Goal: Transaction & Acquisition: Purchase product/service

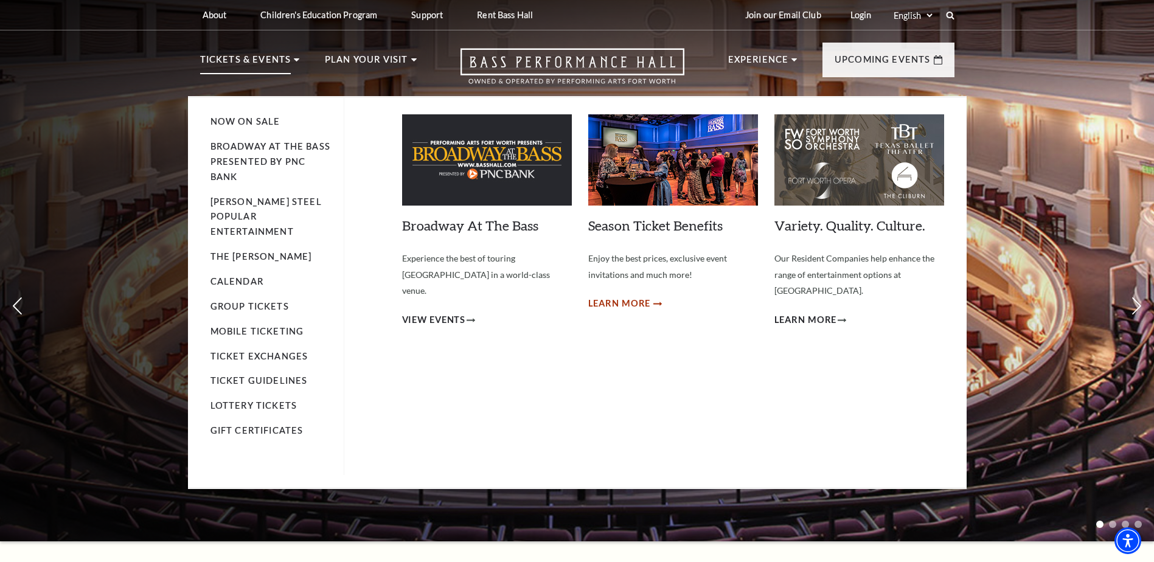
click at [625, 303] on span "Learn More" at bounding box center [619, 303] width 63 height 15
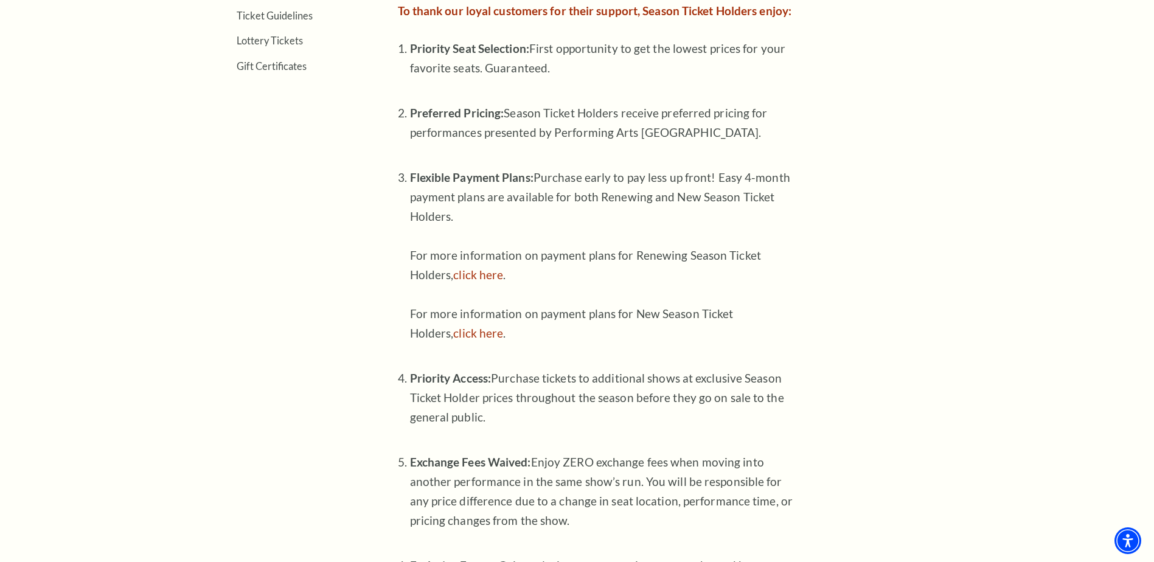
scroll to position [608, 0]
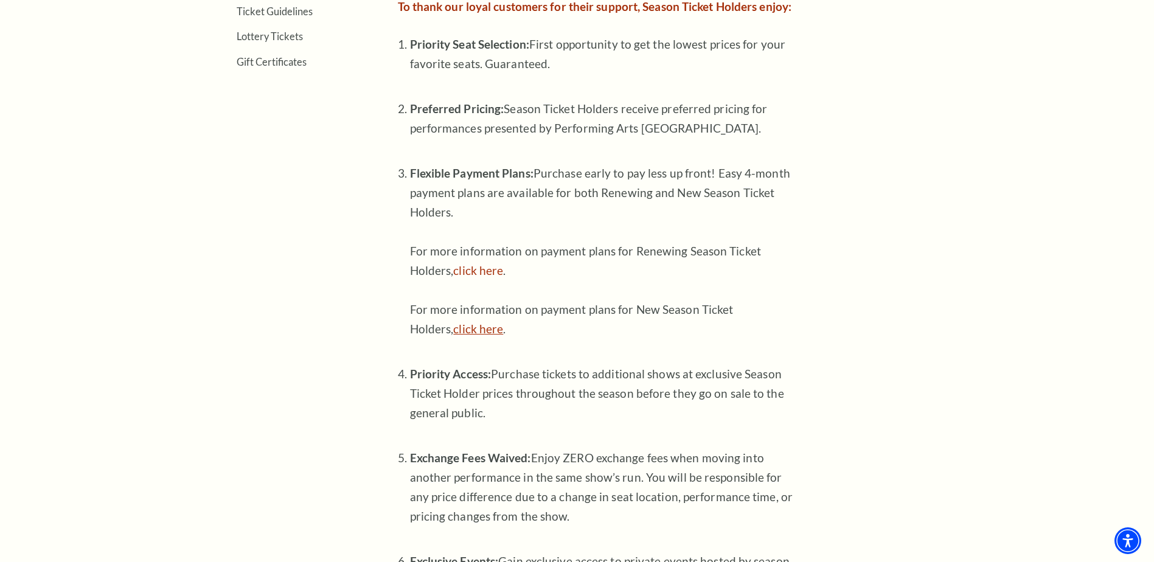
click at [482, 327] on link "click here" at bounding box center [478, 329] width 50 height 14
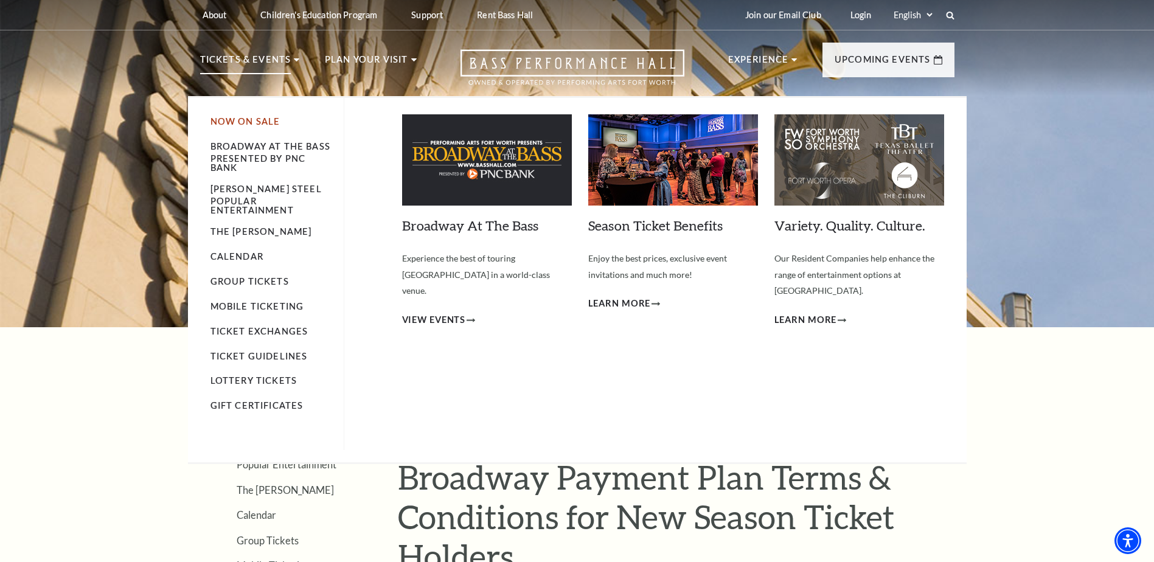
click at [257, 123] on link "Now On Sale" at bounding box center [245, 121] width 70 height 10
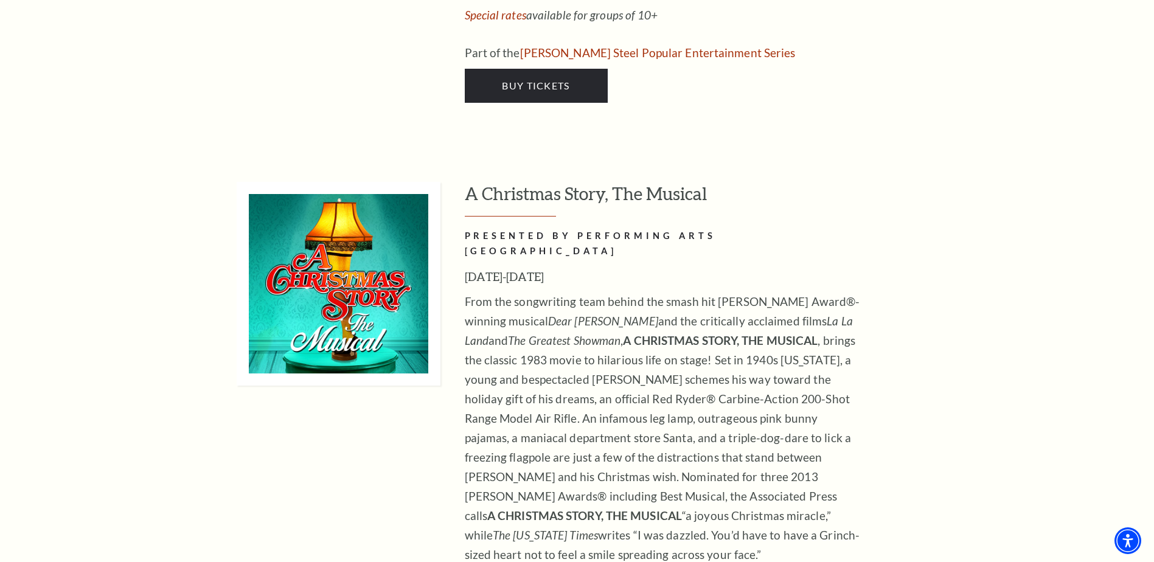
scroll to position [4455, 0]
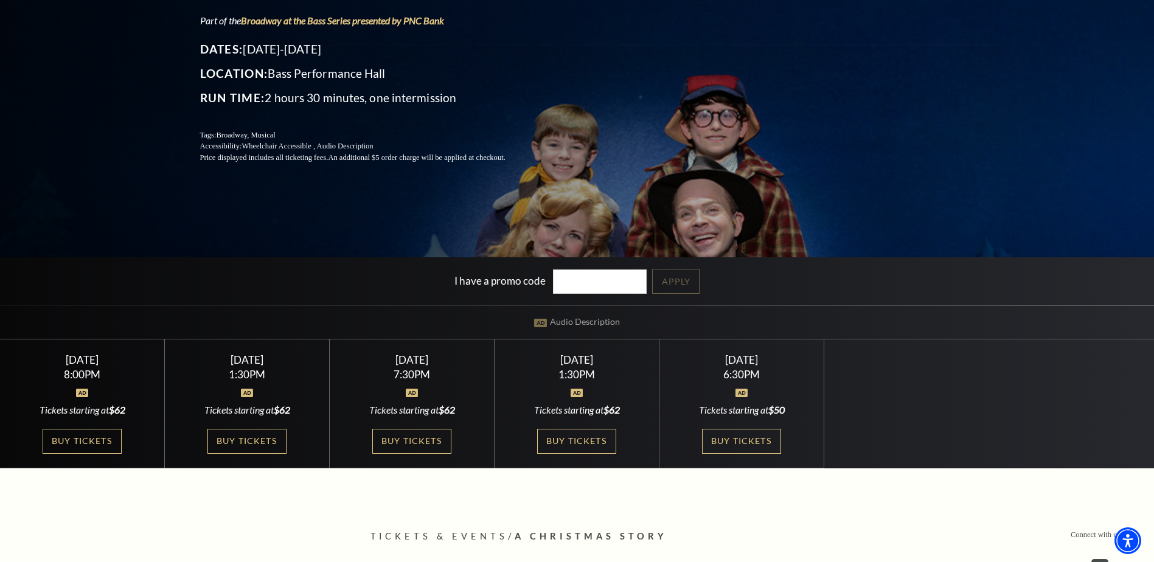
scroll to position [243, 0]
